Goal: Unclear

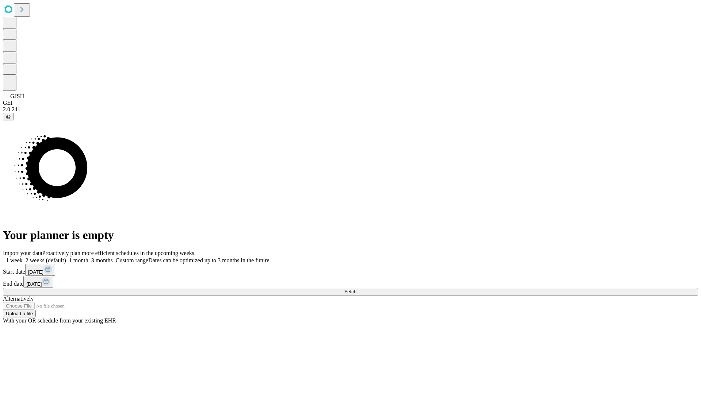
click at [356, 289] on span "Fetch" at bounding box center [350, 291] width 12 height 5
